Goal: Check status: Check status

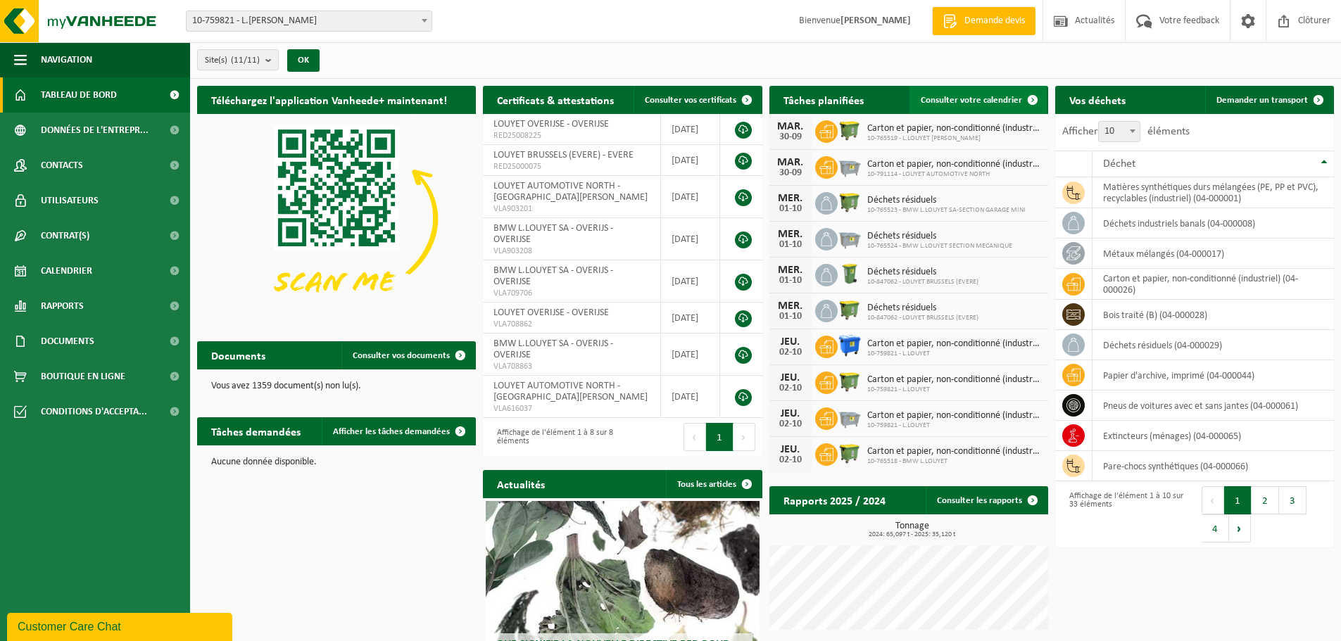
click at [1013, 100] on span "Consulter votre calendrier" at bounding box center [971, 100] width 101 height 9
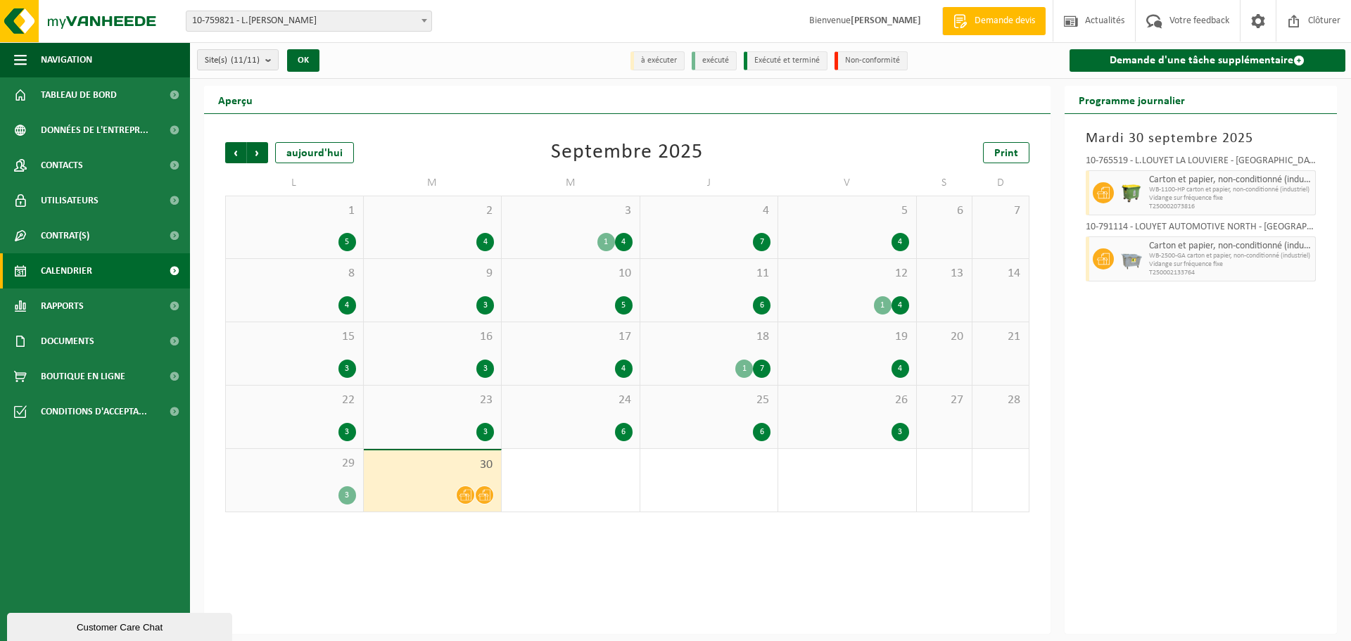
click at [427, 18] on span at bounding box center [424, 20] width 14 height 18
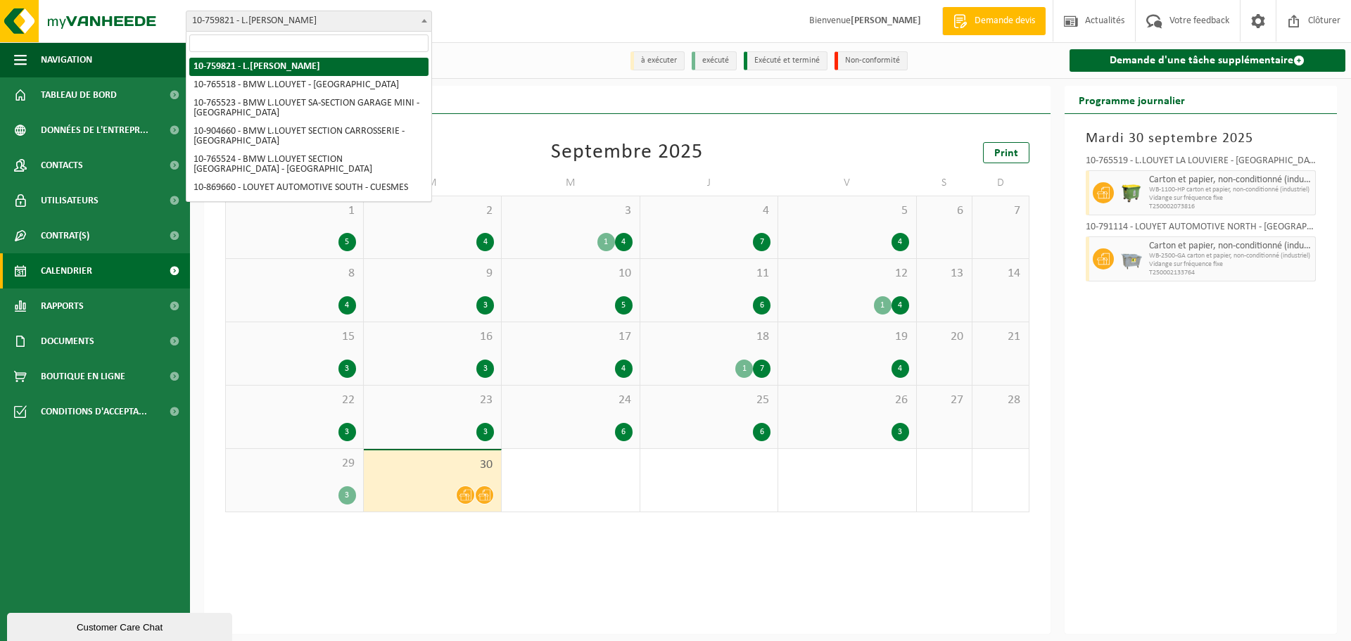
scroll to position [3, 0]
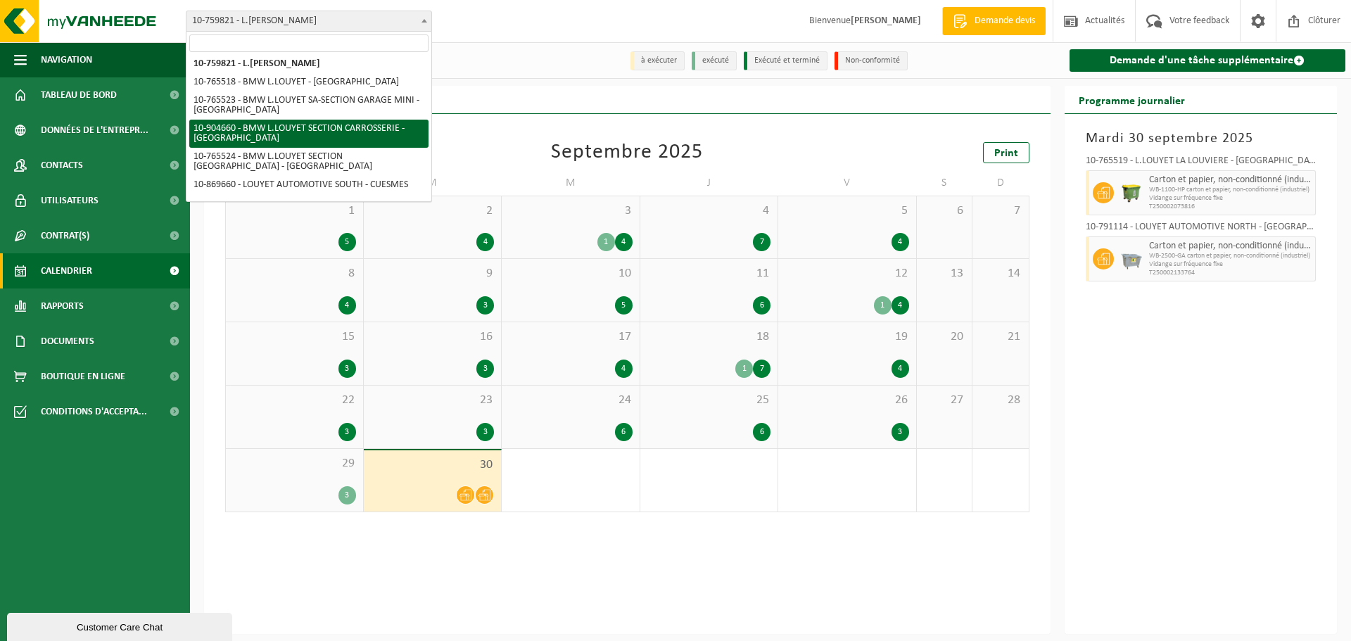
select select "121766"
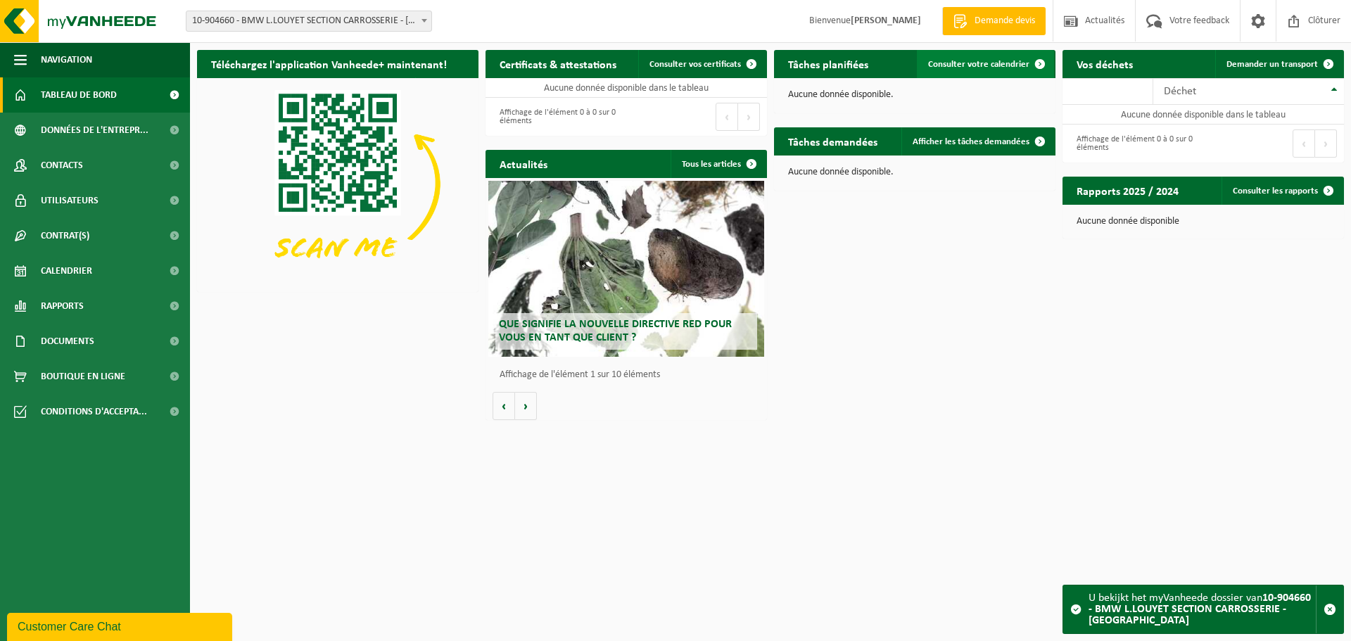
click at [1044, 63] on span at bounding box center [1040, 64] width 28 height 28
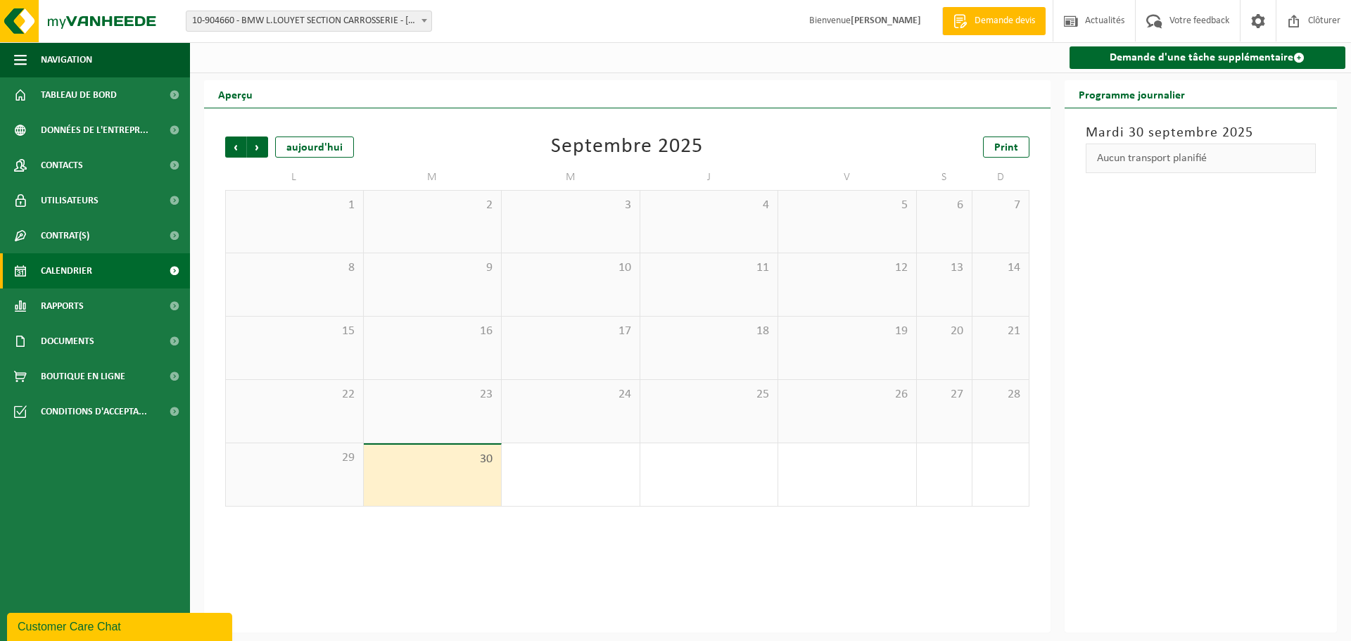
click at [424, 20] on b at bounding box center [425, 21] width 6 height 4
click at [425, 20] on b at bounding box center [425, 21] width 6 height 4
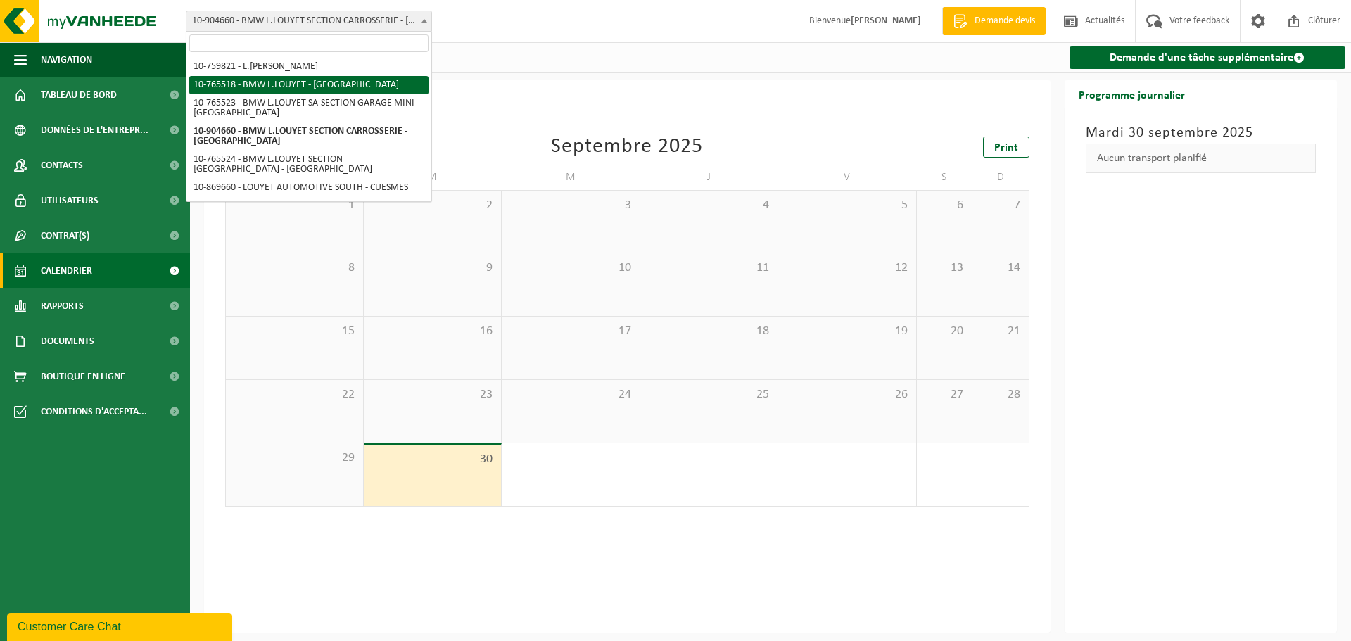
select select "15658"
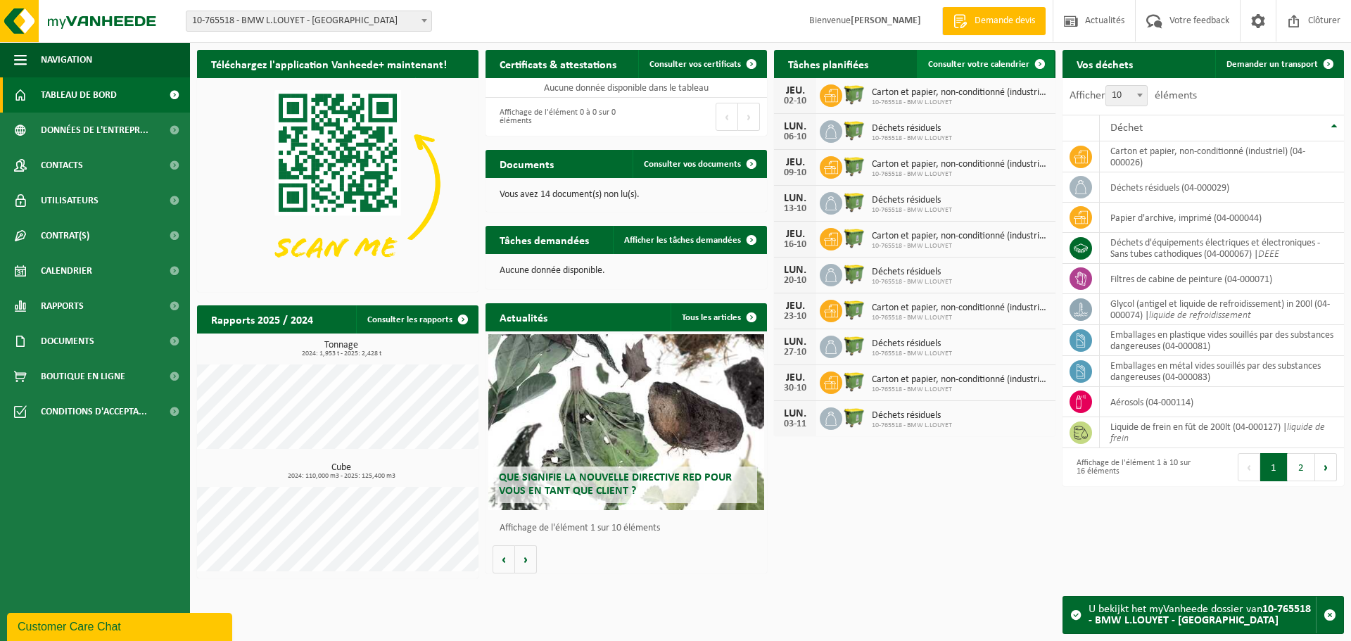
click at [1000, 65] on span "Consulter votre calendrier" at bounding box center [978, 64] width 101 height 9
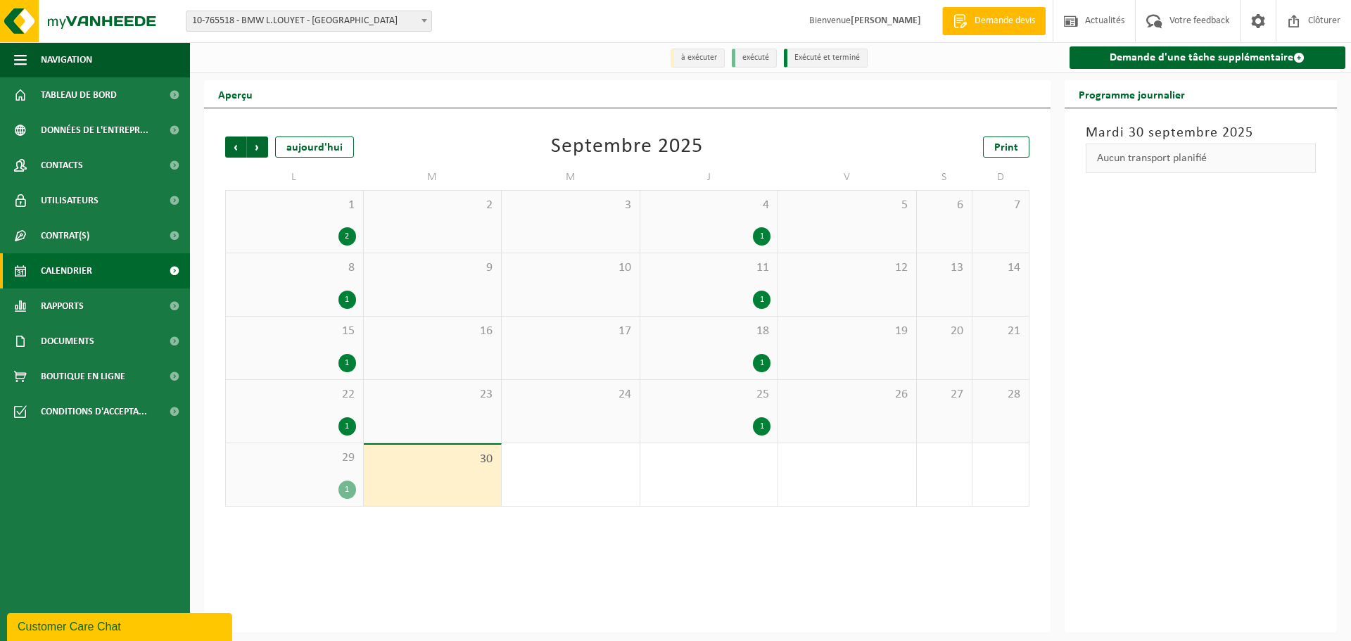
click at [427, 21] on span at bounding box center [424, 20] width 14 height 18
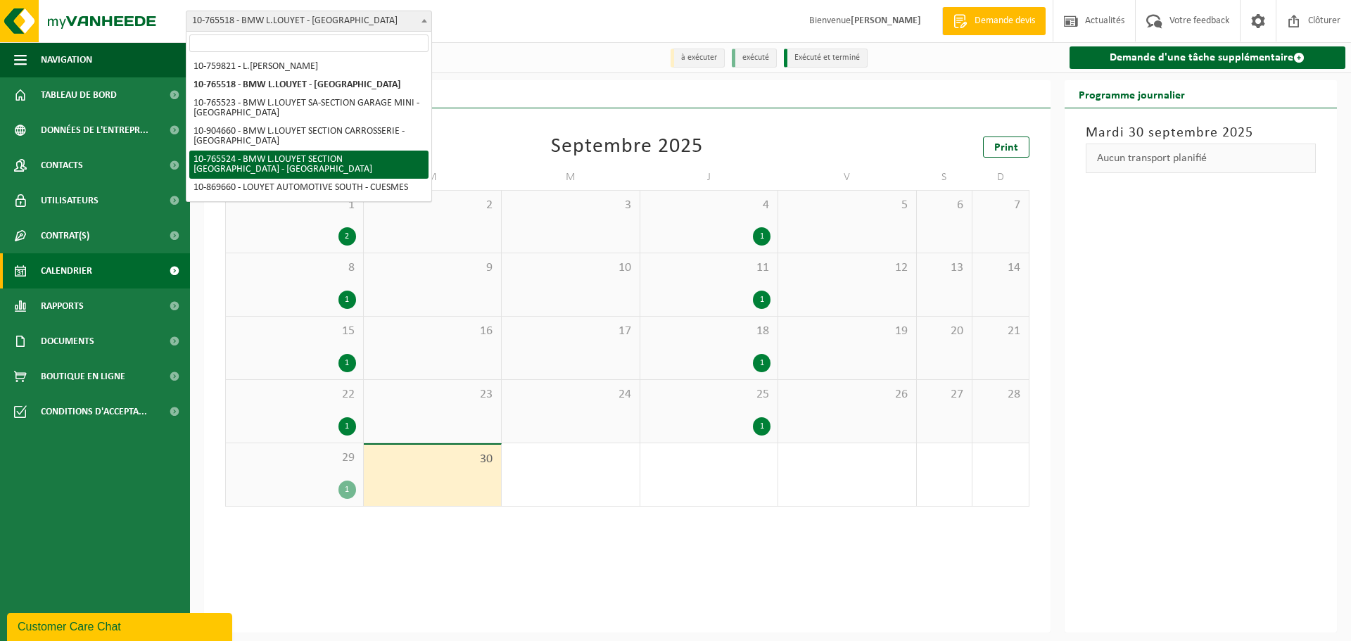
select select "15661"
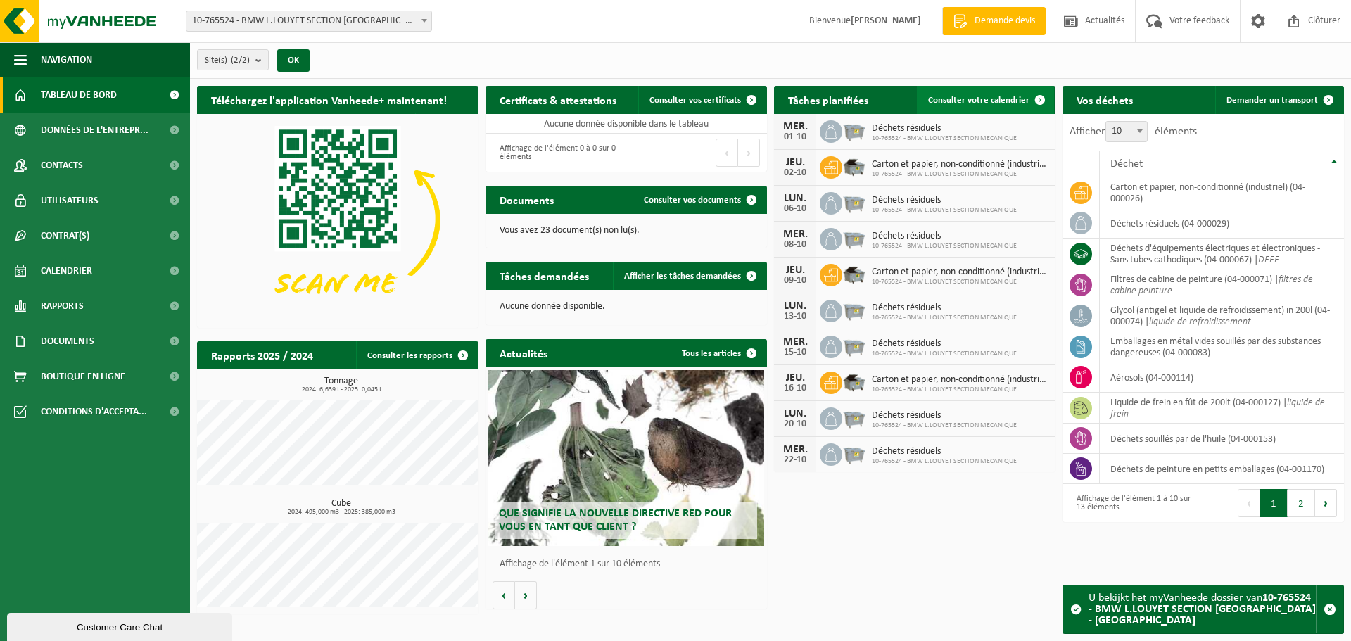
click at [976, 96] on span "Consulter votre calendrier" at bounding box center [978, 100] width 101 height 9
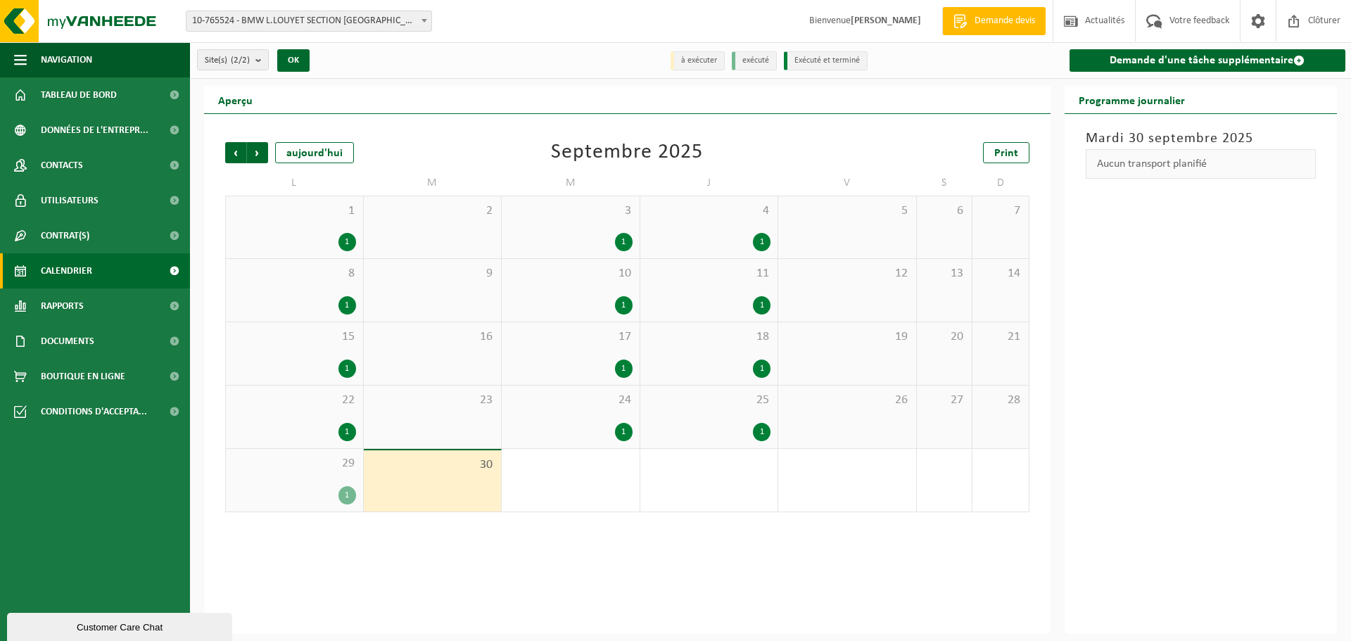
click at [346, 496] on div "1" at bounding box center [348, 495] width 18 height 18
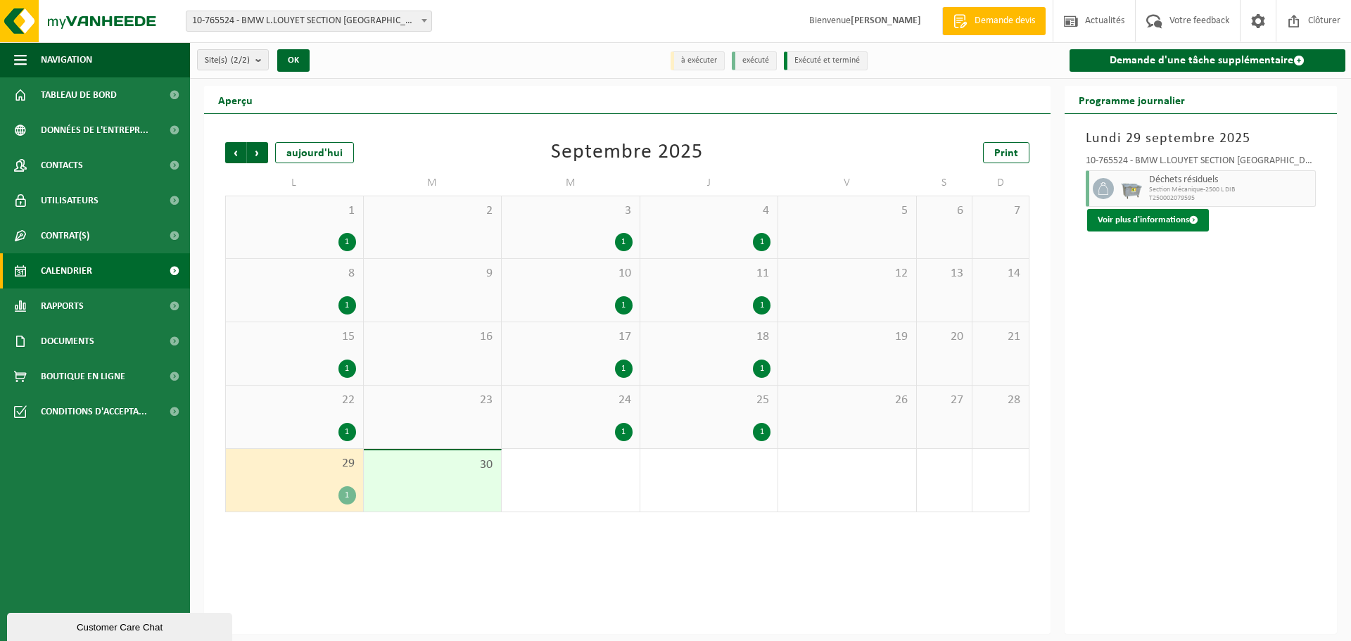
click at [1182, 225] on button "Voir plus d'informations" at bounding box center [1149, 220] width 122 height 23
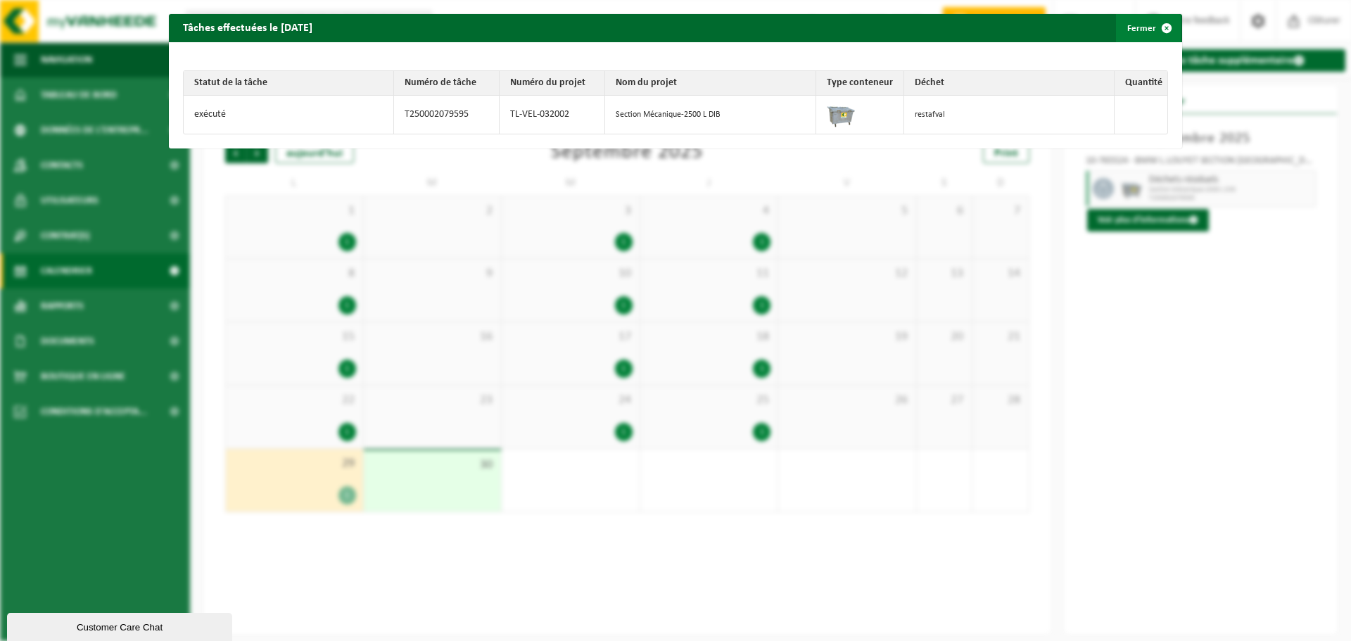
click at [1154, 25] on span "button" at bounding box center [1167, 28] width 28 height 28
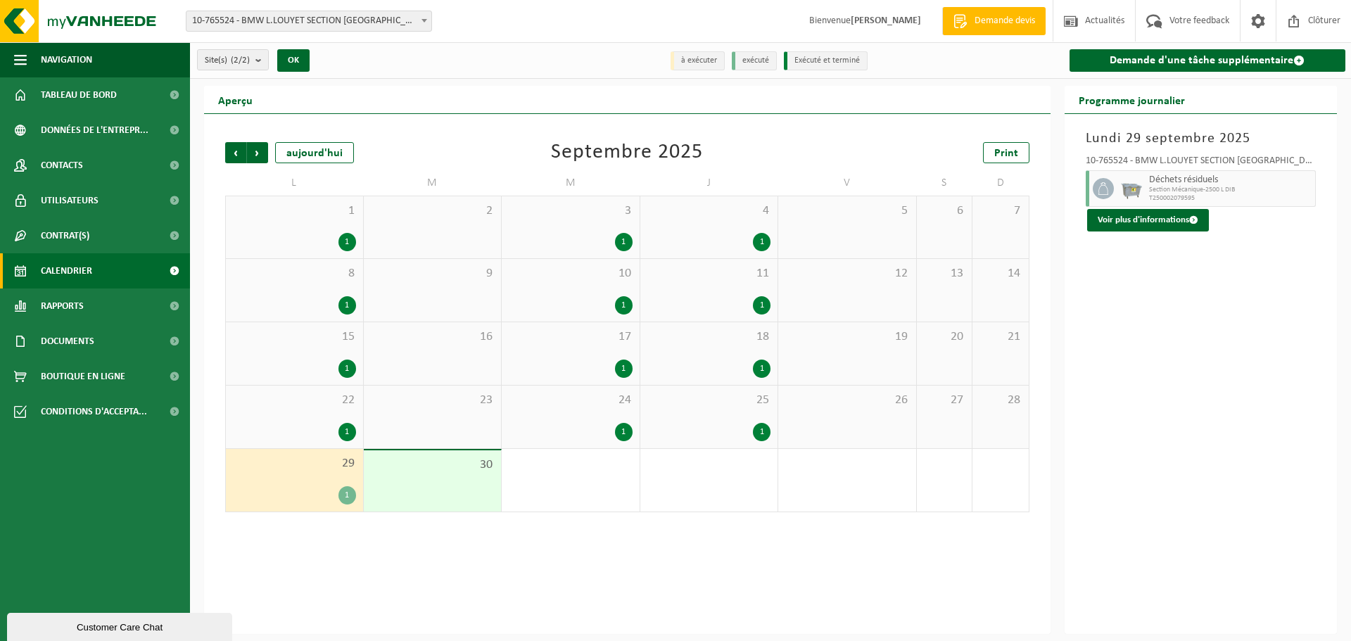
click at [418, 15] on span at bounding box center [424, 20] width 14 height 18
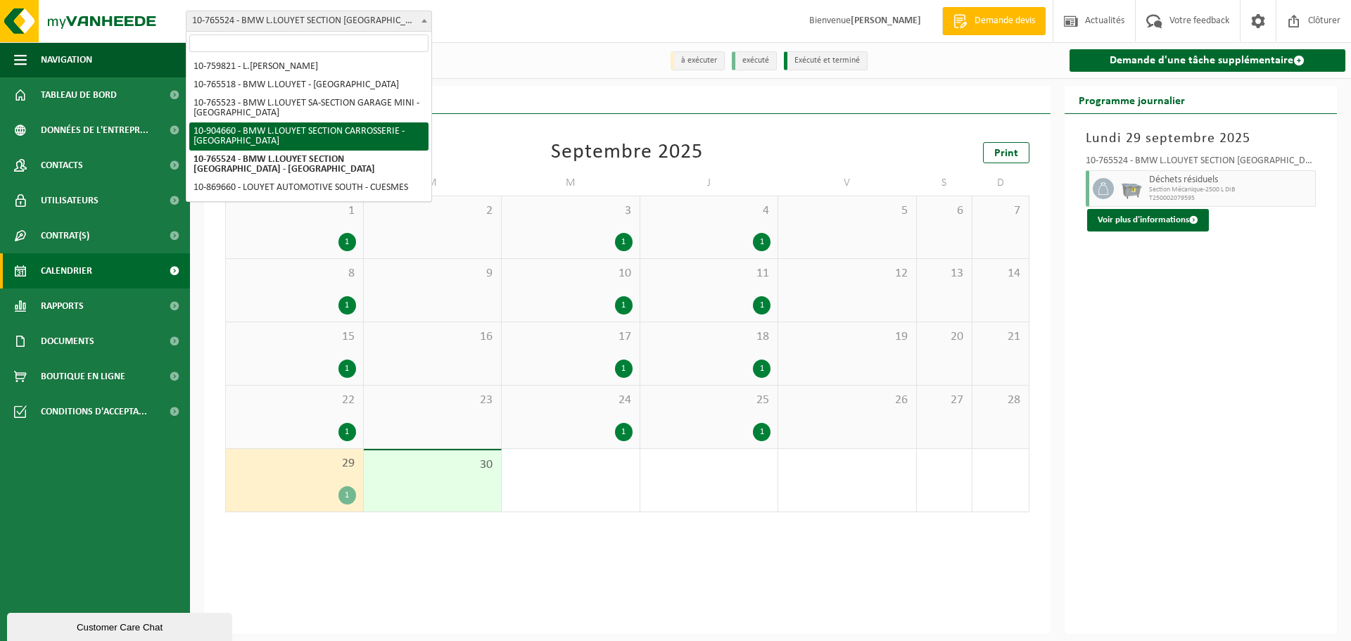
select select "121766"
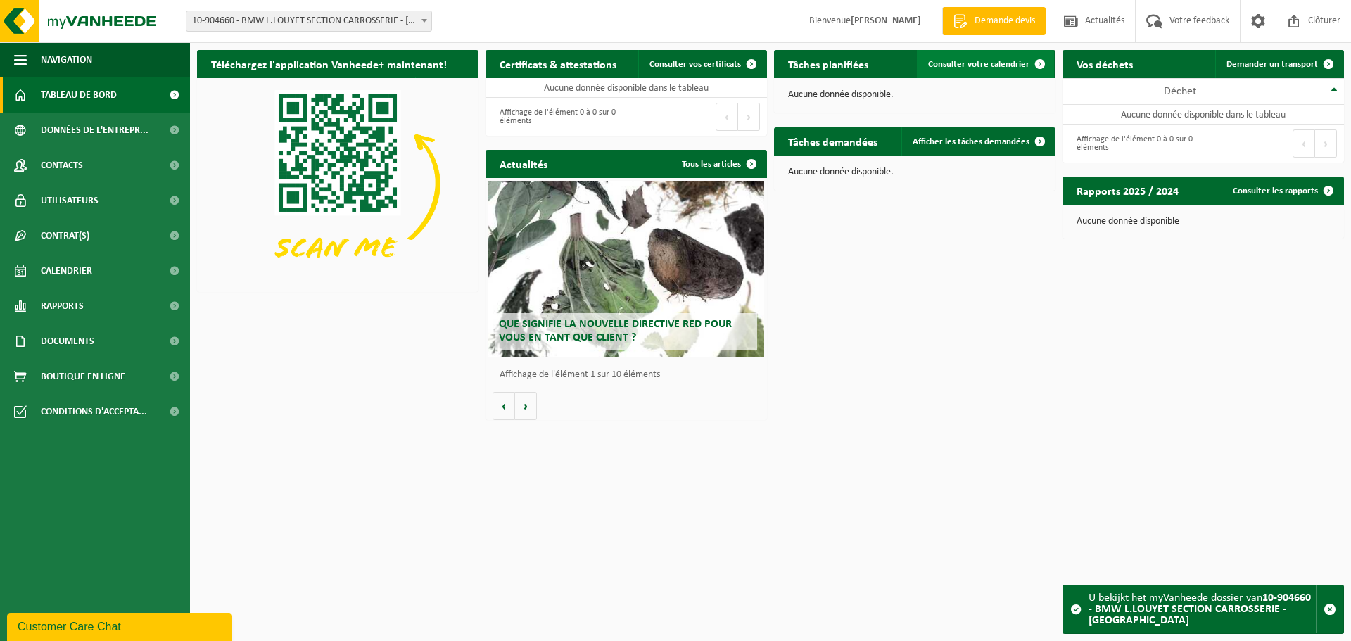
click at [997, 66] on span "Consulter votre calendrier" at bounding box center [978, 64] width 101 height 9
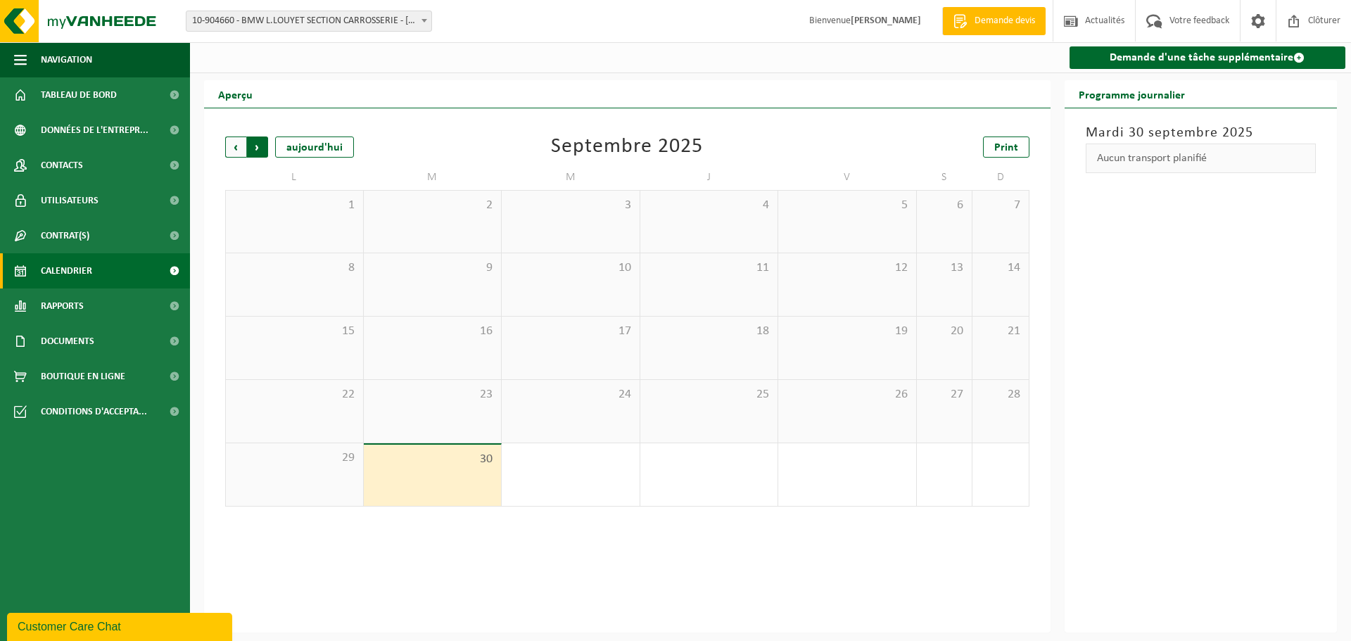
click at [230, 144] on span "Précédent" at bounding box center [235, 147] width 21 height 21
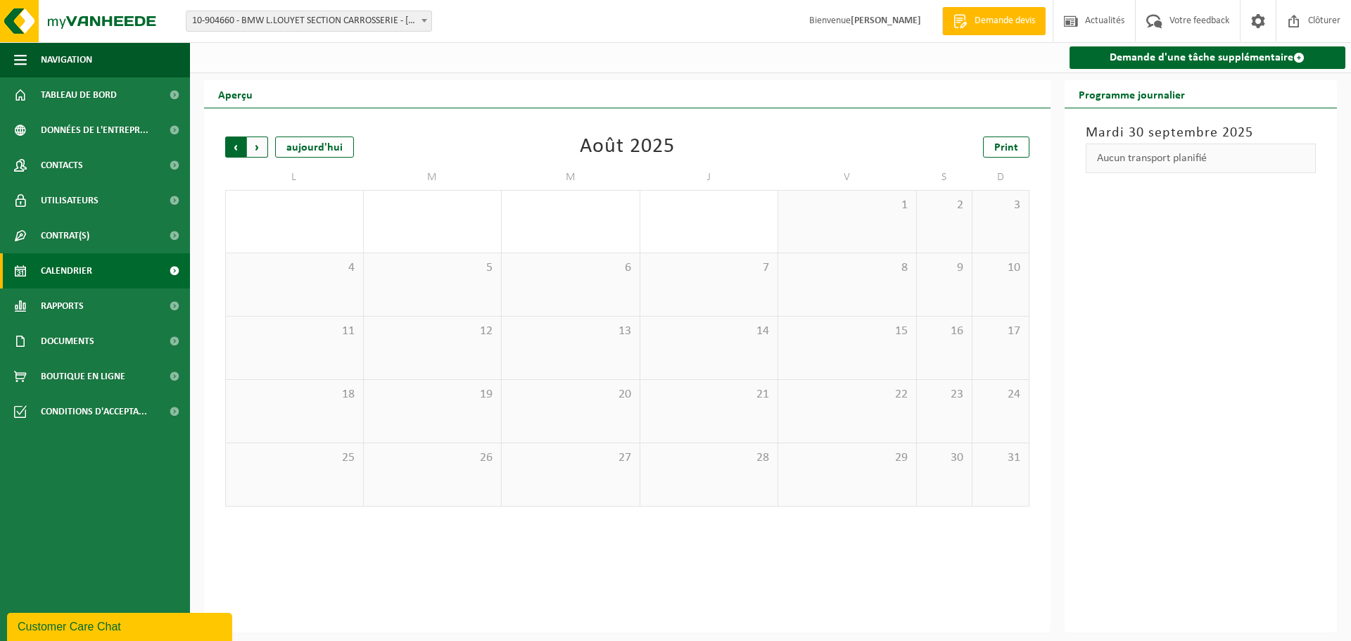
click at [260, 153] on span "Suivant" at bounding box center [257, 147] width 21 height 21
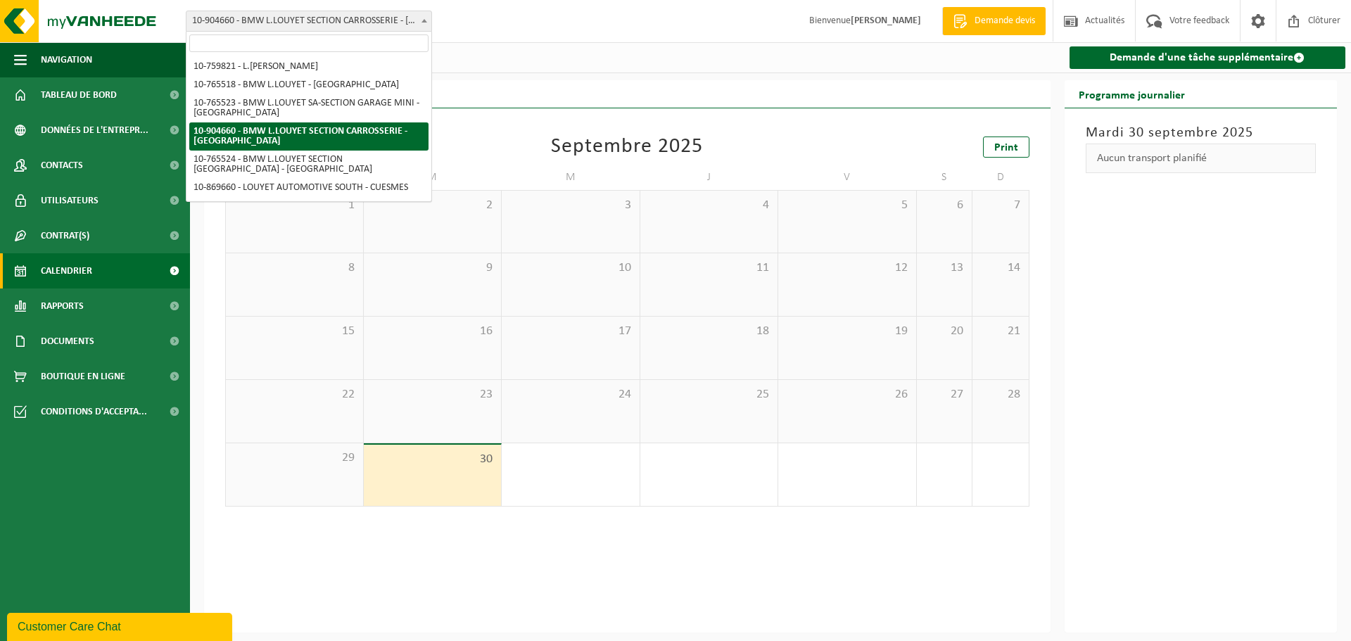
click at [408, 23] on span "10-904660 - BMW L.LOUYET SECTION CARROSSERIE - [GEOGRAPHIC_DATA]" at bounding box center [309, 21] width 245 height 20
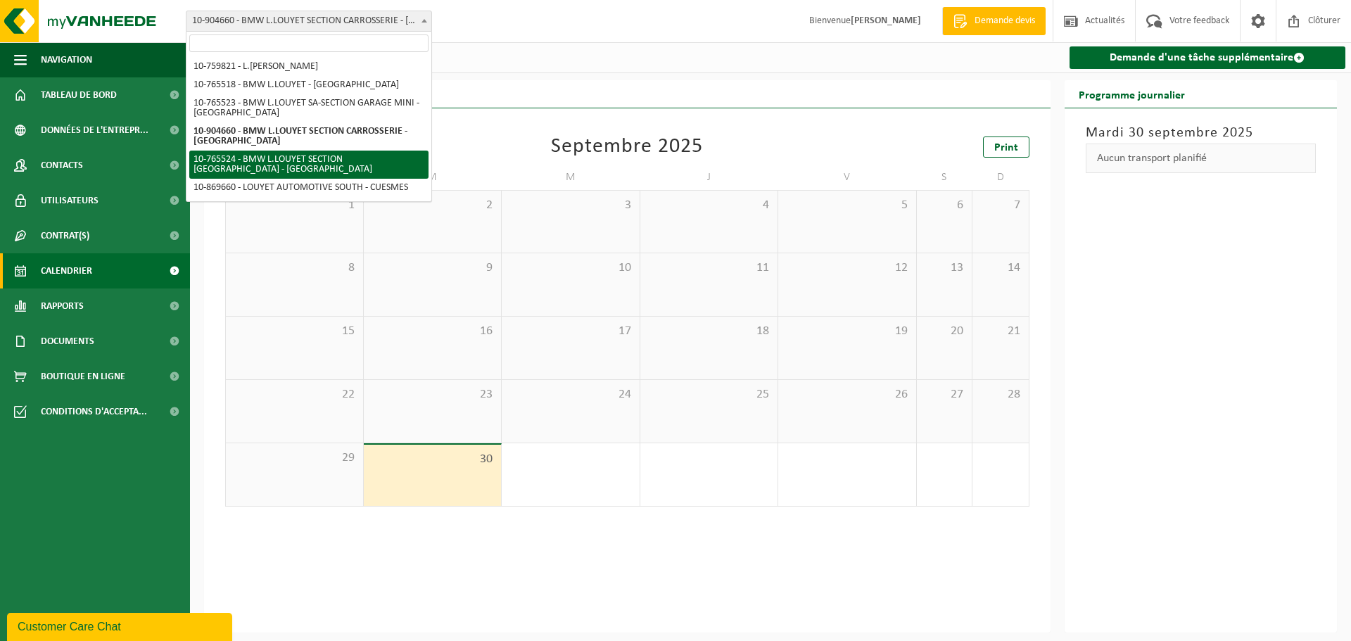
select select "15661"
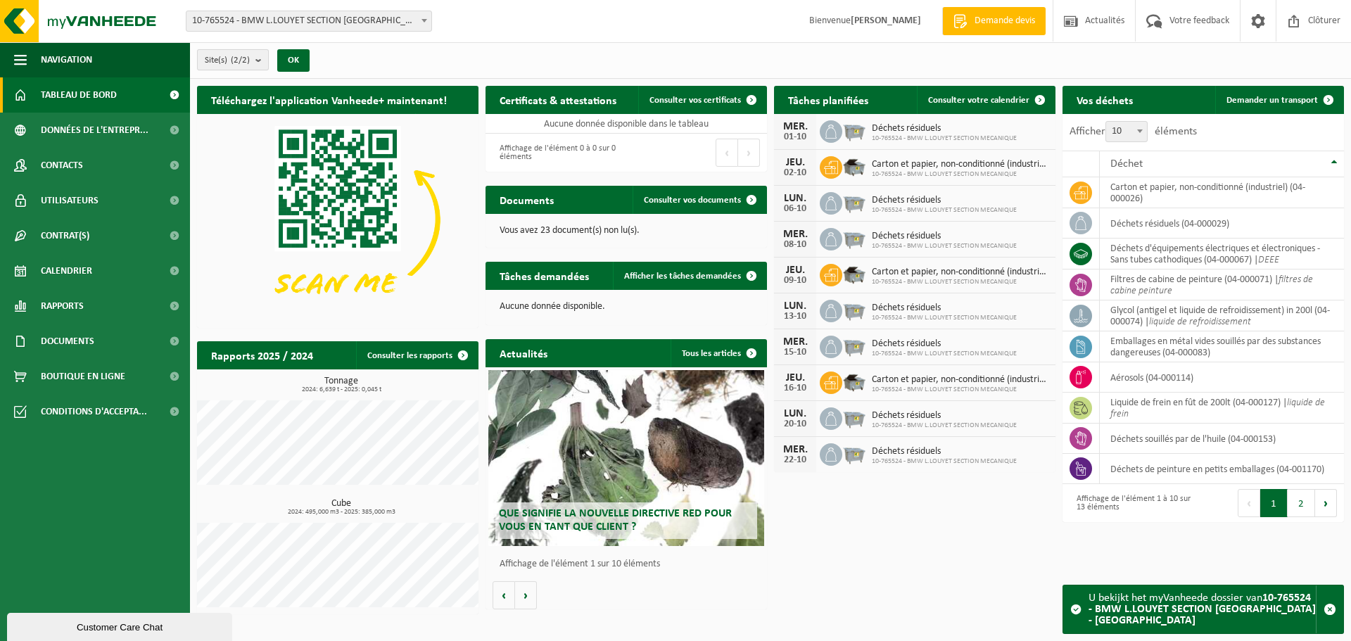
click at [262, 58] on b "submit" at bounding box center [262, 60] width 13 height 20
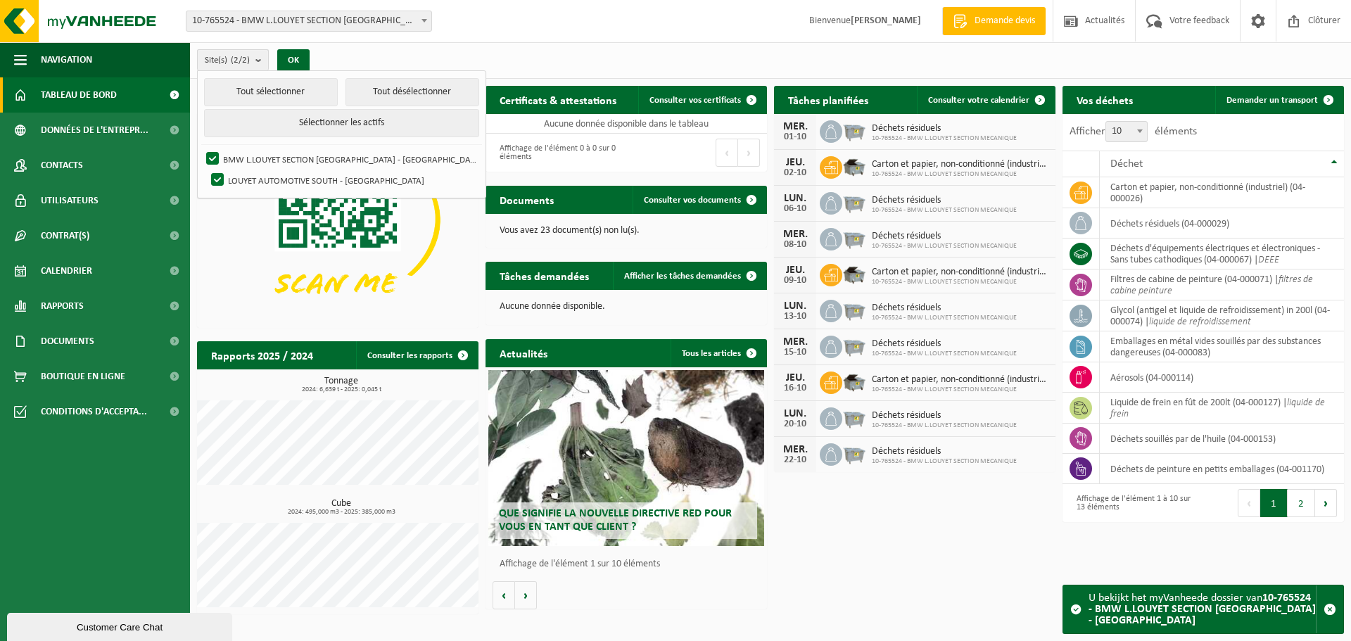
click at [261, 58] on b "submit" at bounding box center [262, 60] width 13 height 20
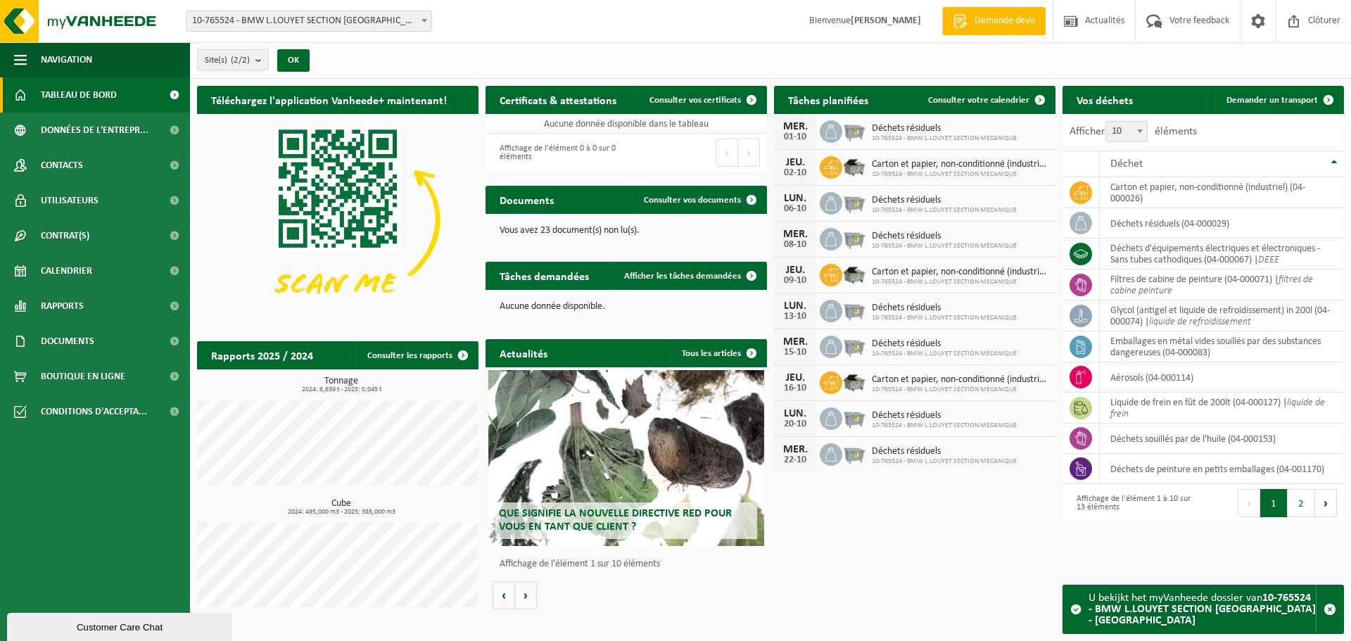
click at [377, 27] on span "10-765524 - BMW L.LOUYET SECTION [GEOGRAPHIC_DATA] - [GEOGRAPHIC_DATA]" at bounding box center [309, 21] width 245 height 20
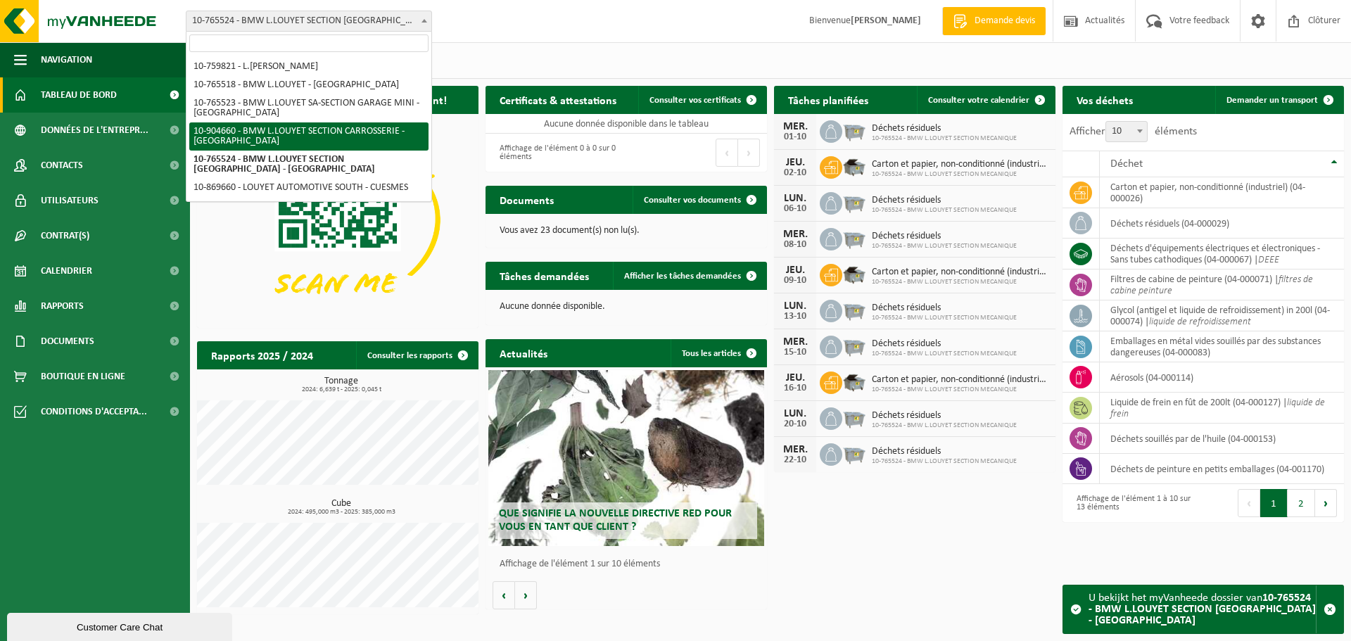
select select "121766"
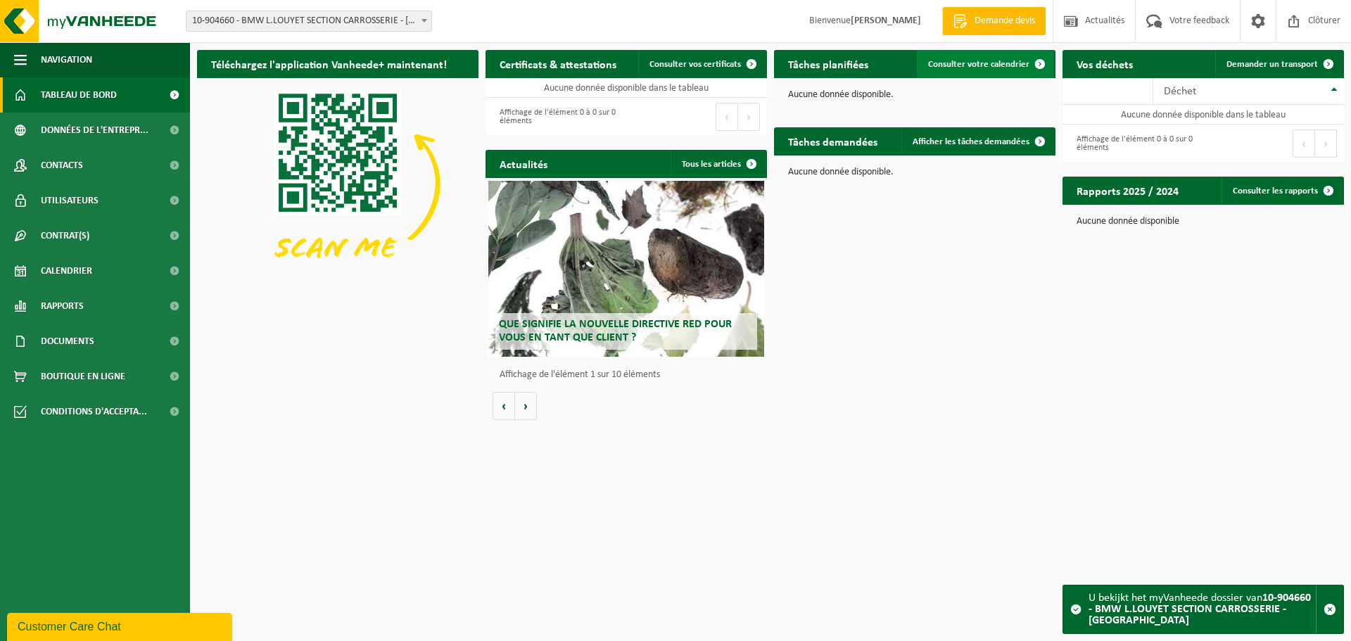
click at [962, 62] on span "Consulter votre calendrier" at bounding box center [978, 64] width 101 height 9
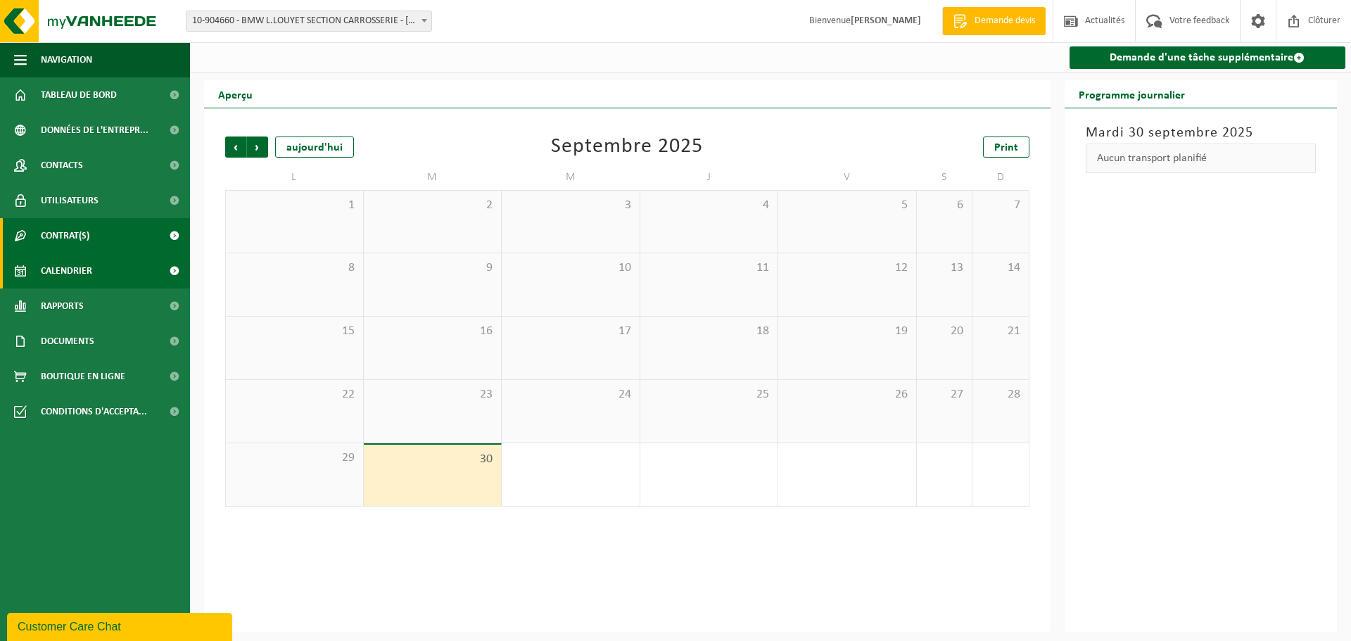
click at [142, 231] on link "Contrat(s)" at bounding box center [95, 235] width 190 height 35
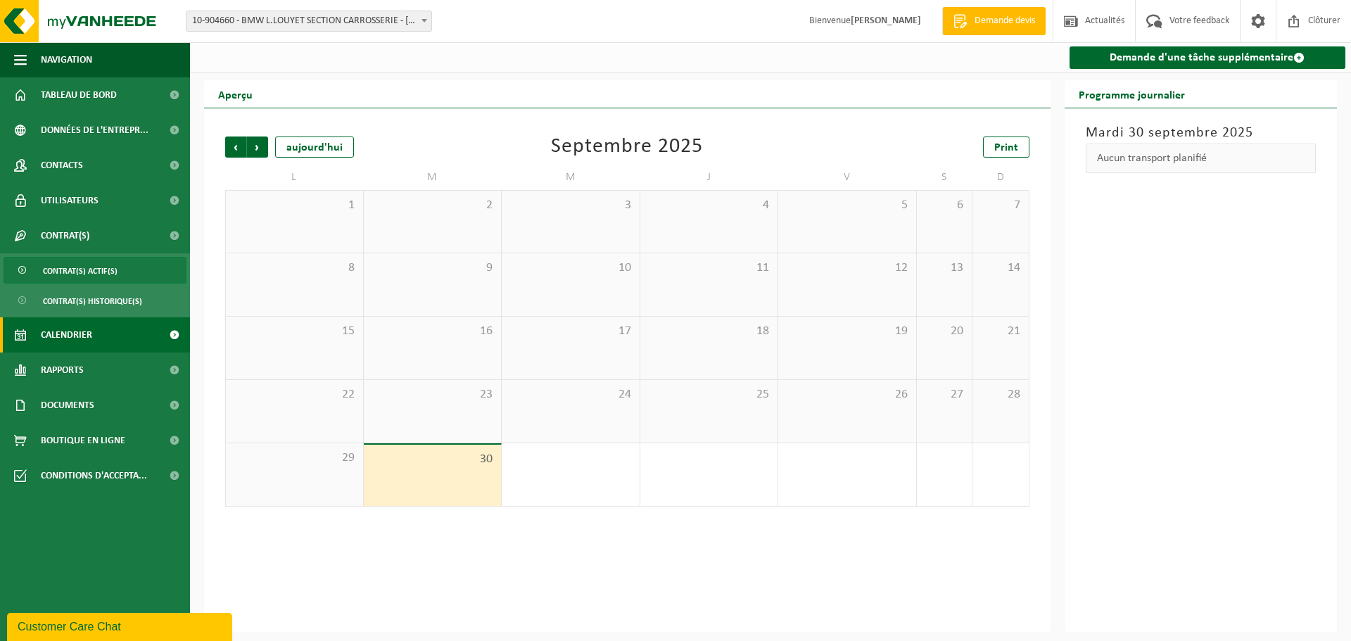
click at [101, 274] on span "Contrat(s) actif(s)" at bounding box center [80, 271] width 75 height 27
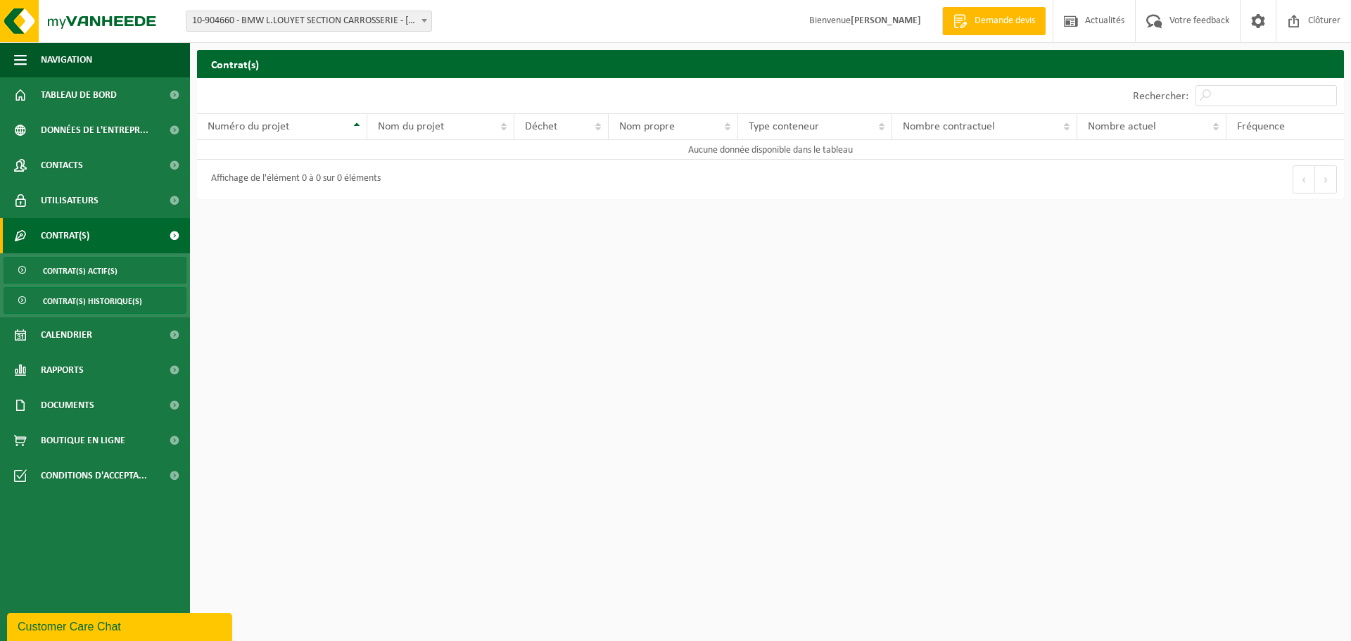
click at [86, 299] on span "Contrat(s) historique(s)" at bounding box center [92, 301] width 99 height 27
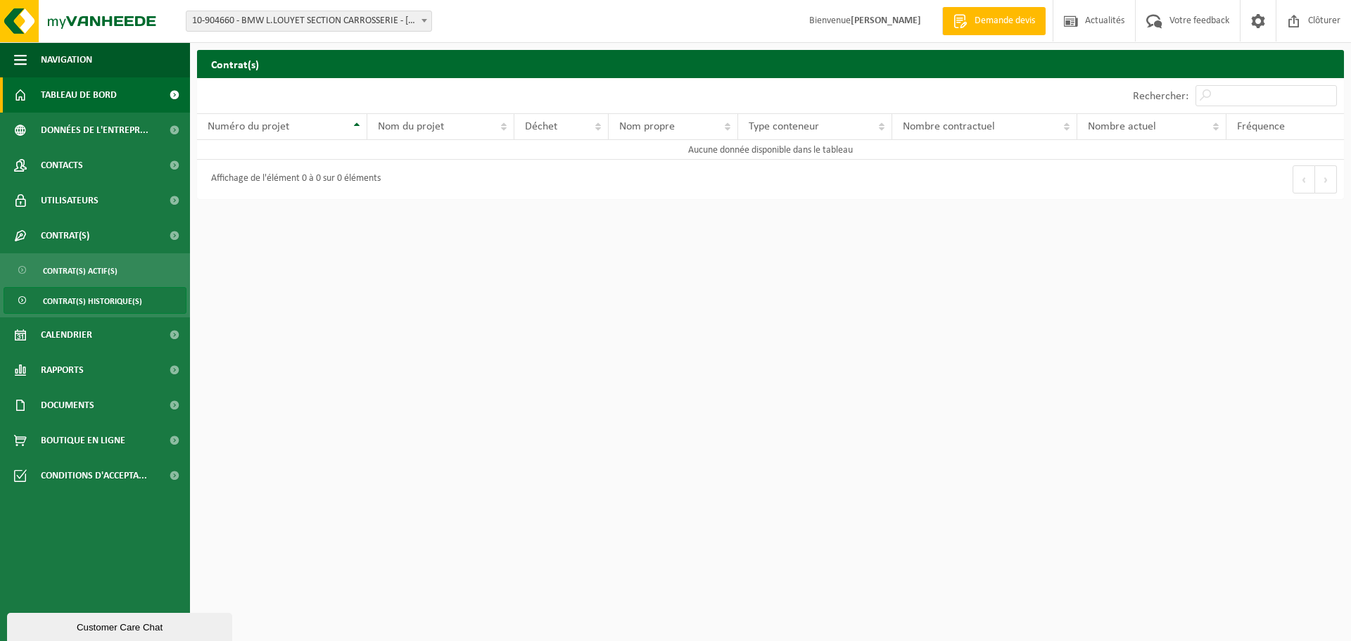
click at [103, 101] on span "Tableau de bord" at bounding box center [79, 94] width 76 height 35
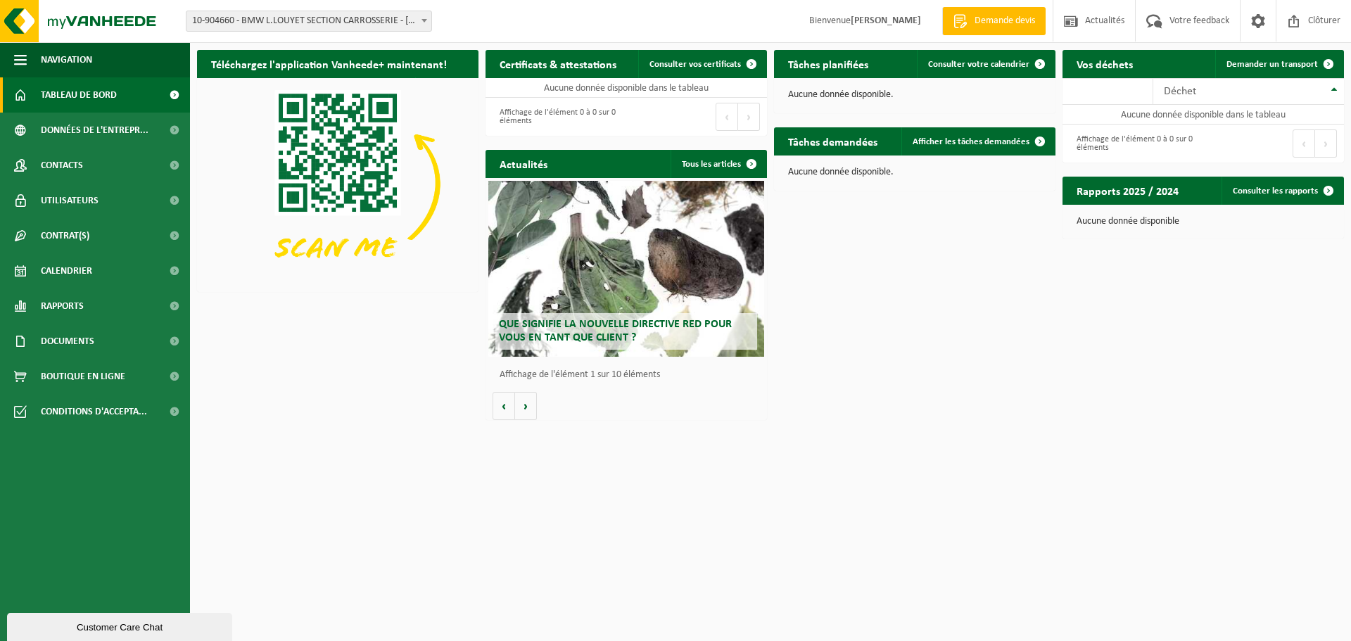
click at [429, 21] on span at bounding box center [424, 20] width 14 height 18
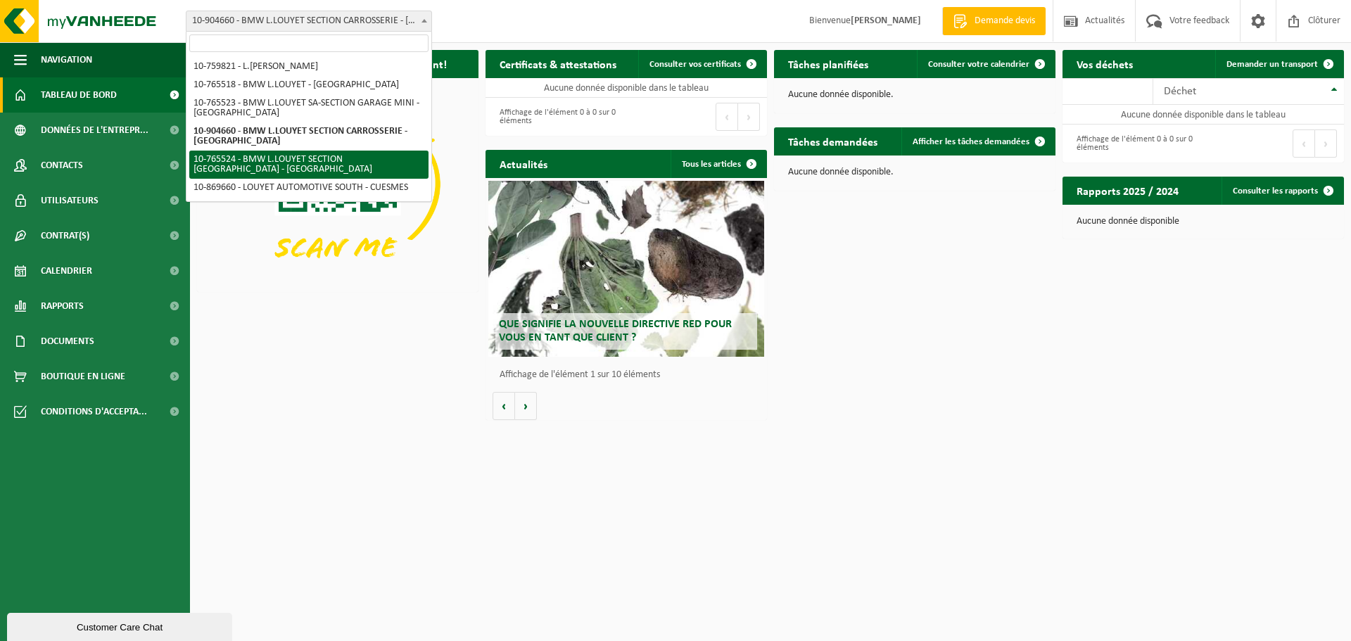
select select "15661"
